Goal: Transaction & Acquisition: Purchase product/service

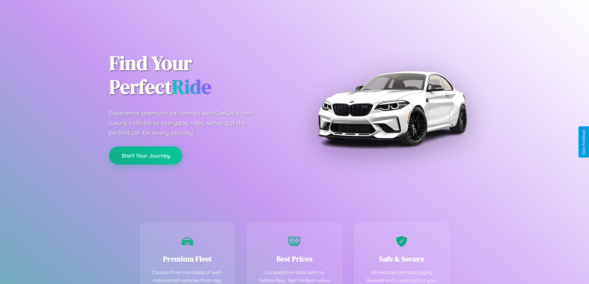
click at [146, 156] on button "Start Your Journey" at bounding box center [145, 156] width 73 height 18
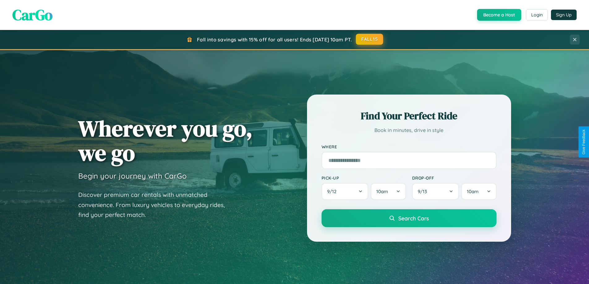
click at [370, 40] on button "FALL15" at bounding box center [369, 39] width 27 height 11
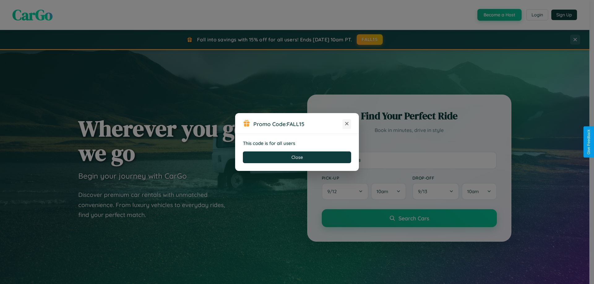
click at [347, 124] on icon at bounding box center [347, 124] width 6 height 6
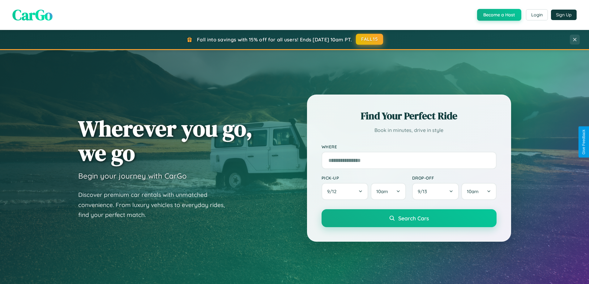
click at [370, 39] on button "FALL15" at bounding box center [369, 39] width 27 height 11
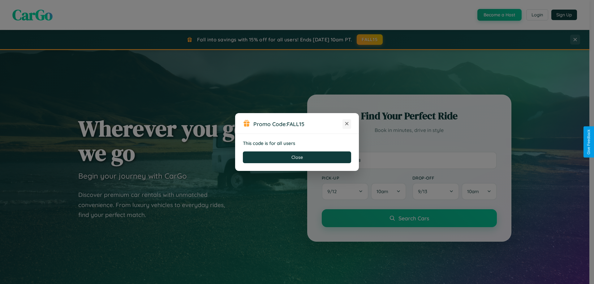
click at [347, 124] on icon at bounding box center [347, 124] width 6 height 6
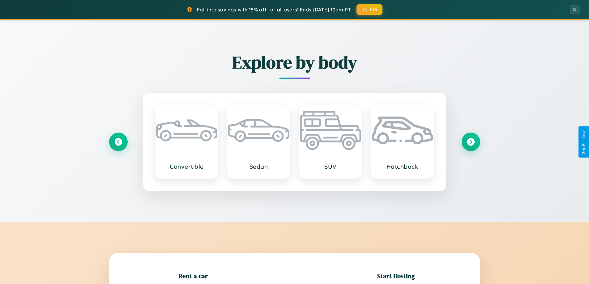
scroll to position [134, 0]
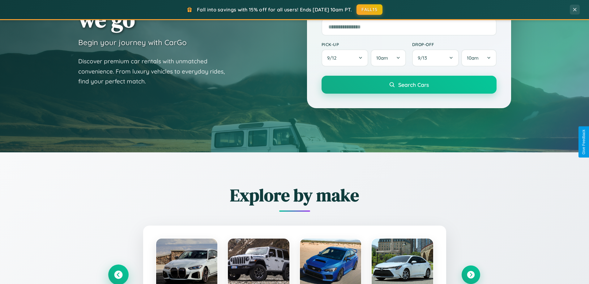
click at [118, 275] on icon at bounding box center [118, 275] width 8 height 8
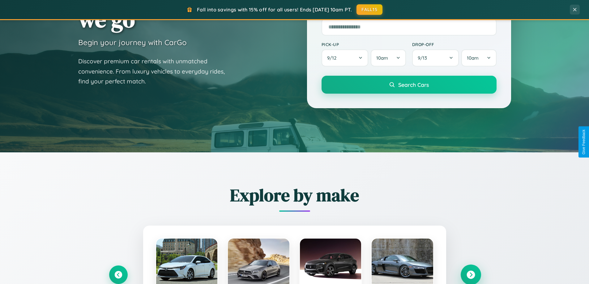
click at [471, 275] on icon at bounding box center [471, 275] width 8 height 8
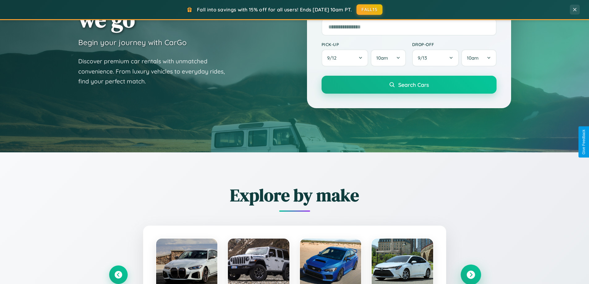
click at [471, 274] on icon at bounding box center [471, 275] width 8 height 8
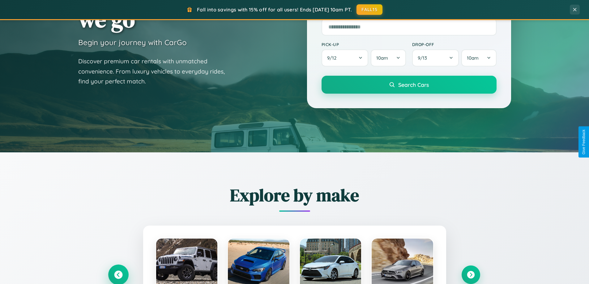
click at [118, 275] on icon at bounding box center [118, 275] width 8 height 8
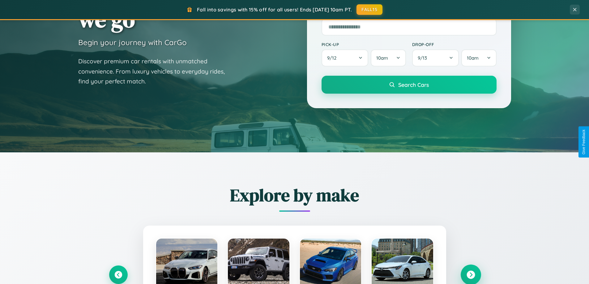
click at [471, 275] on icon at bounding box center [471, 275] width 8 height 8
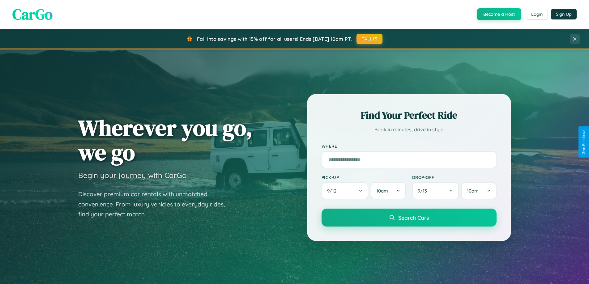
scroll to position [267, 0]
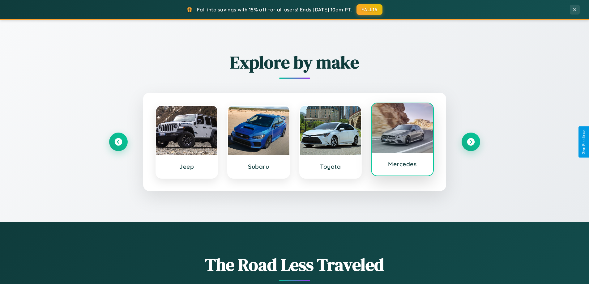
click at [403, 141] on div at bounding box center [403, 128] width 62 height 50
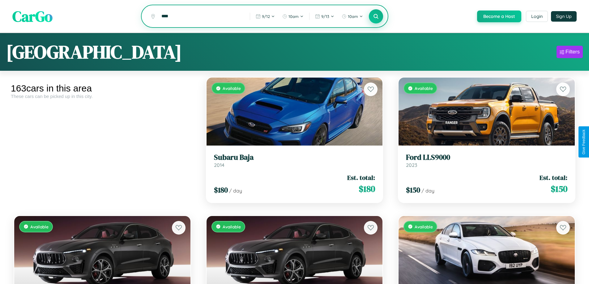
click at [376, 17] on icon at bounding box center [376, 16] width 6 height 6
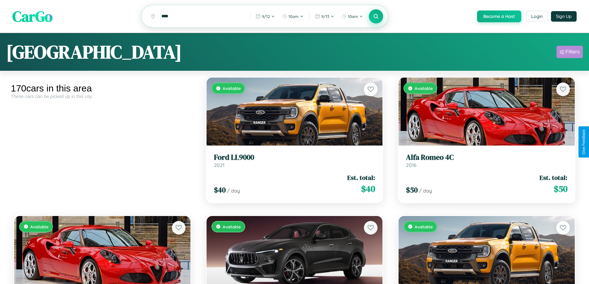
click at [570, 53] on div "Filters" at bounding box center [573, 52] width 14 height 6
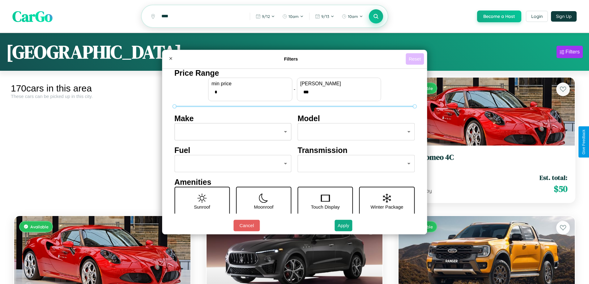
click at [416, 59] on button "Reset" at bounding box center [415, 58] width 18 height 11
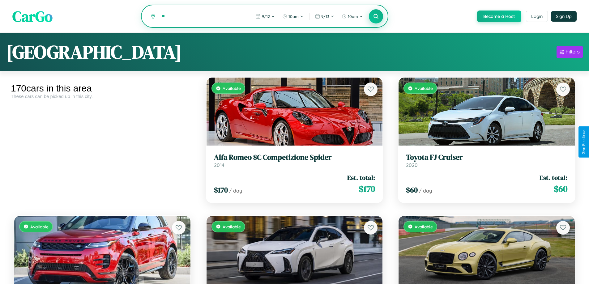
type input "*"
type input "******"
click at [376, 17] on icon at bounding box center [376, 16] width 6 height 6
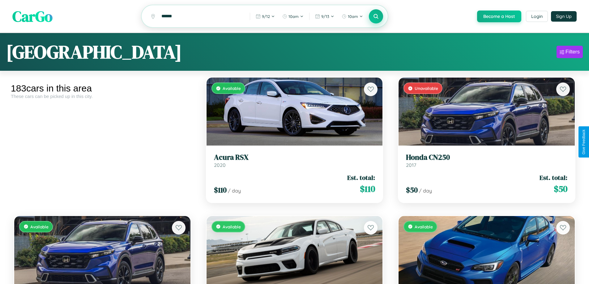
scroll to position [364, 0]
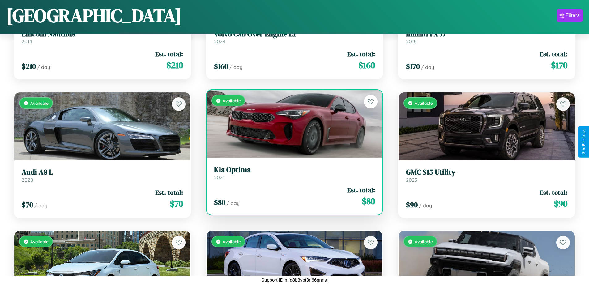
click at [292, 124] on div "Available" at bounding box center [295, 124] width 176 height 68
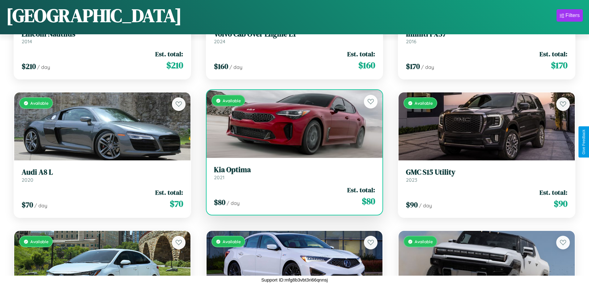
click at [292, 124] on div "Available" at bounding box center [295, 124] width 176 height 68
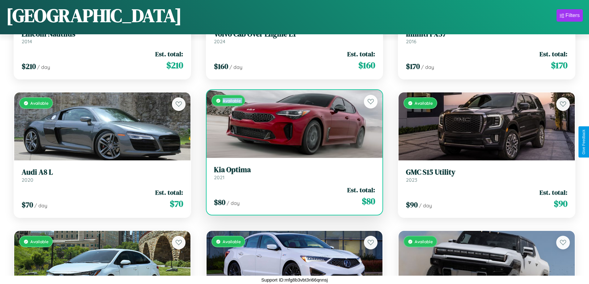
click at [292, 124] on div "Available" at bounding box center [295, 124] width 176 height 68
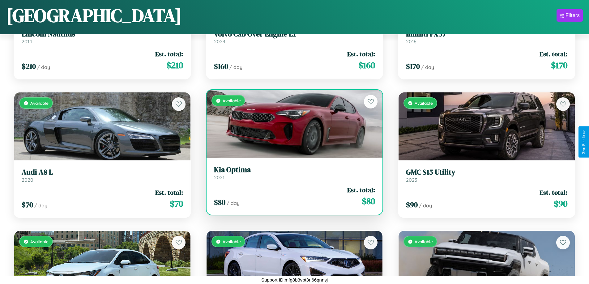
click at [292, 124] on div "Available" at bounding box center [295, 124] width 176 height 68
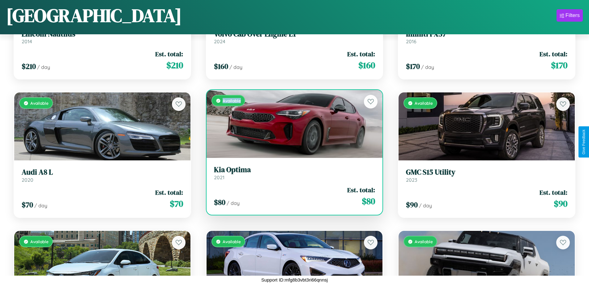
click at [292, 124] on div "Available" at bounding box center [295, 124] width 176 height 68
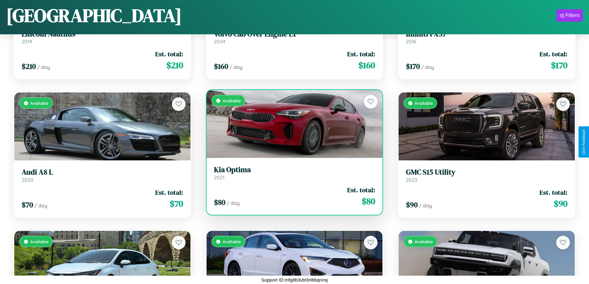
click at [292, 173] on h3 "Kia Optima" at bounding box center [294, 170] width 161 height 9
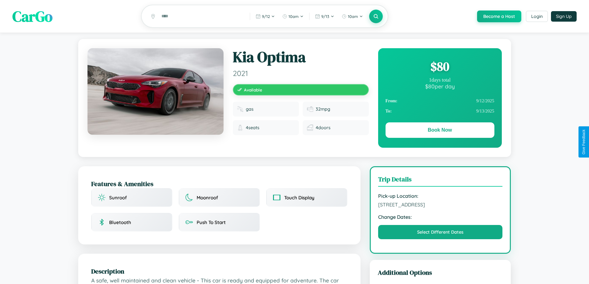
click at [440, 67] on div "$ 80" at bounding box center [440, 66] width 109 height 17
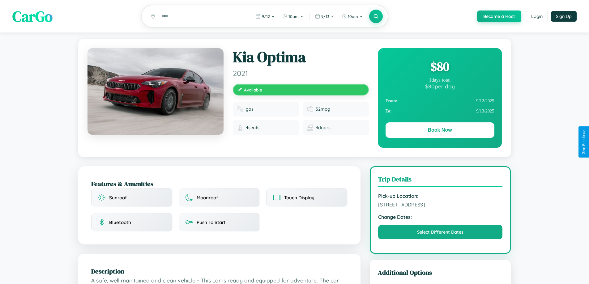
click at [440, 67] on div "$ 80" at bounding box center [440, 66] width 109 height 17
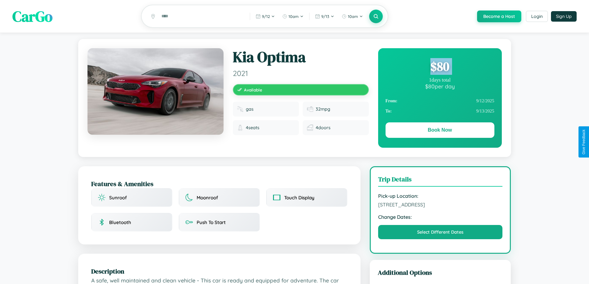
click at [440, 67] on div "$ 80" at bounding box center [440, 66] width 109 height 17
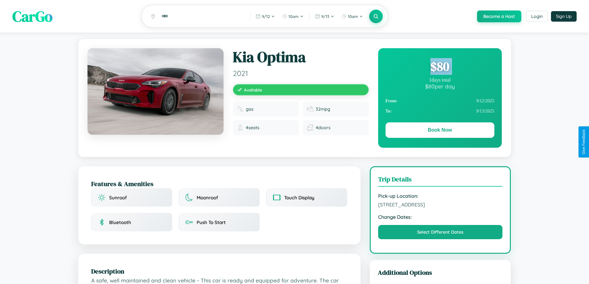
click at [440, 67] on div "$ 80" at bounding box center [440, 66] width 109 height 17
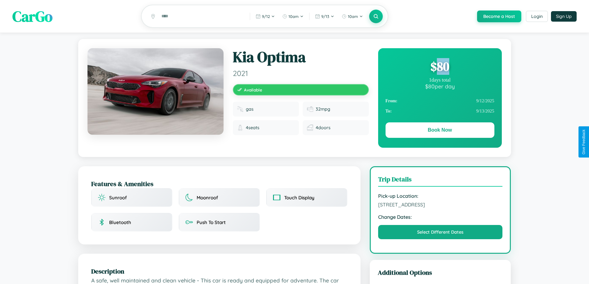
click at [440, 67] on div "$ 80" at bounding box center [440, 66] width 109 height 17
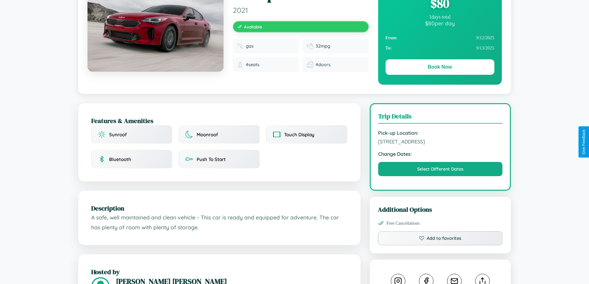
scroll to position [144, 0]
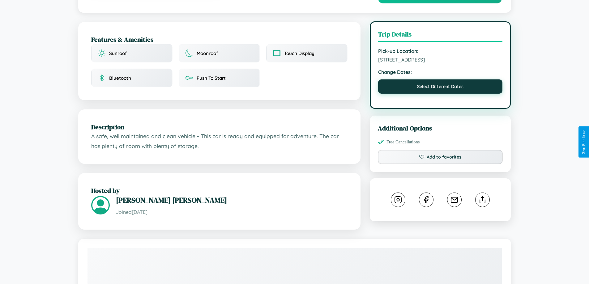
click at [441, 88] on button "Select Different Dates" at bounding box center [440, 87] width 125 height 14
select select "*"
select select "****"
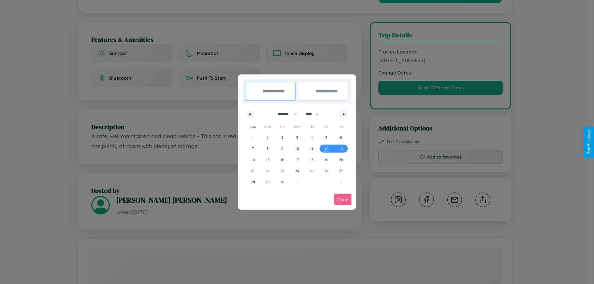
drag, startPoint x: 285, startPoint y: 114, endPoint x: 297, endPoint y: 124, distance: 15.8
click at [285, 114] on select "******* ******** ***** ***** *** **** **** ****** ********* ******* ******** **…" at bounding box center [286, 114] width 26 height 10
select select "*"
drag, startPoint x: 315, startPoint y: 114, endPoint x: 297, endPoint y: 124, distance: 20.5
click at [315, 114] on select "**** **** **** **** **** **** **** **** **** **** **** **** **** **** **** ****…" at bounding box center [312, 114] width 19 height 10
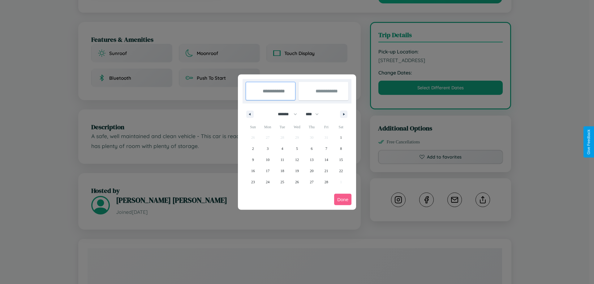
select select "****"
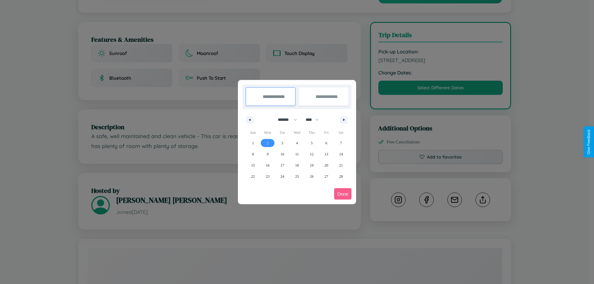
click at [268, 143] on span "2" at bounding box center [268, 143] width 2 height 11
type input "**********"
click at [268, 154] on span "9" at bounding box center [268, 154] width 2 height 11
type input "**********"
click at [343, 194] on button "Done" at bounding box center [342, 193] width 17 height 11
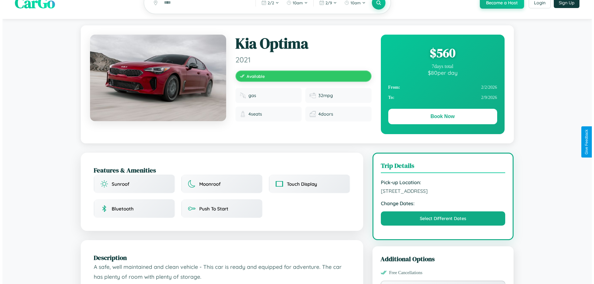
scroll to position [0, 0]
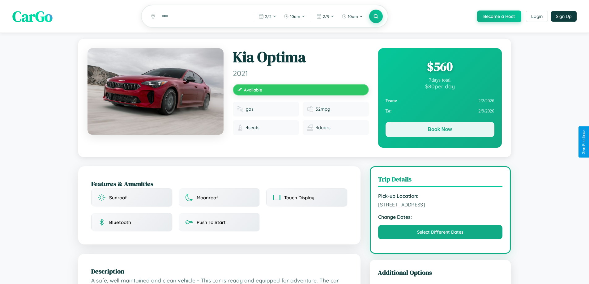
click at [440, 131] on button "Book Now" at bounding box center [440, 129] width 109 height 15
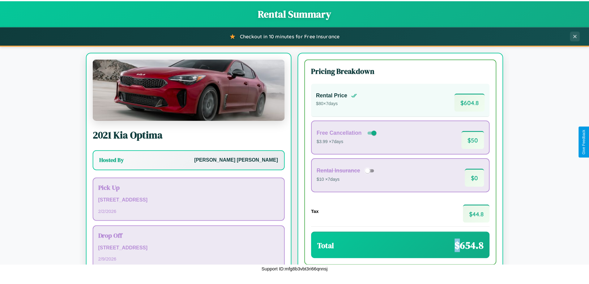
scroll to position [42, 0]
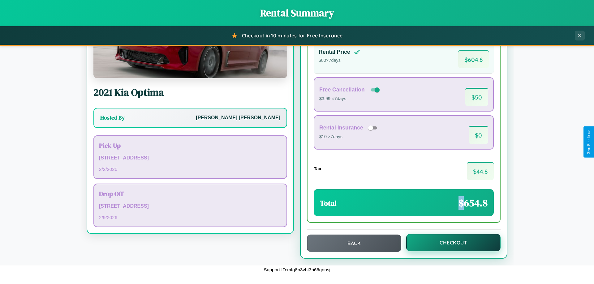
click at [449, 243] on button "Checkout" at bounding box center [453, 242] width 94 height 17
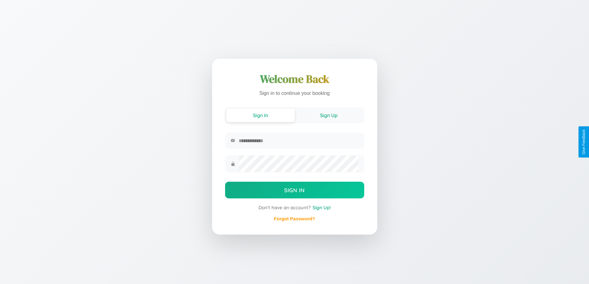
click at [329, 115] on button "Sign Up" at bounding box center [329, 116] width 68 height 14
